Goal: Check status: Check status

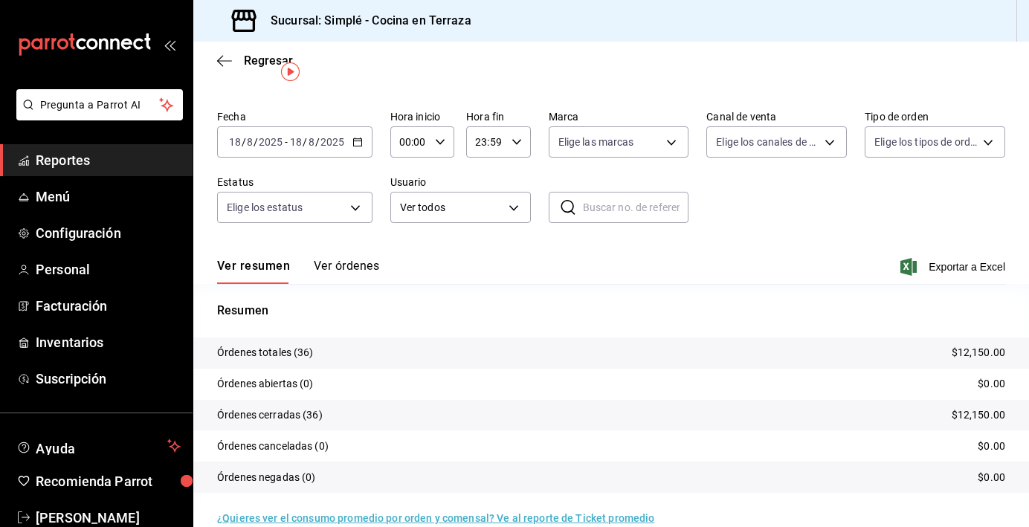
scroll to position [34, 0]
click at [363, 146] on div "[DATE] [DATE] - [DATE] [DATE]" at bounding box center [294, 141] width 155 height 31
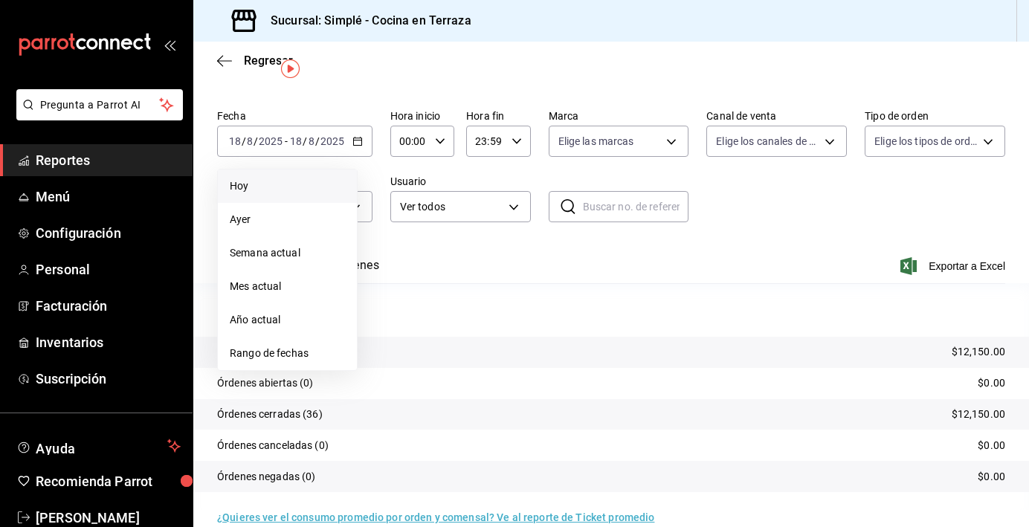
click at [312, 179] on span "Hoy" at bounding box center [287, 186] width 115 height 16
